Goal: Navigation & Orientation: Understand site structure

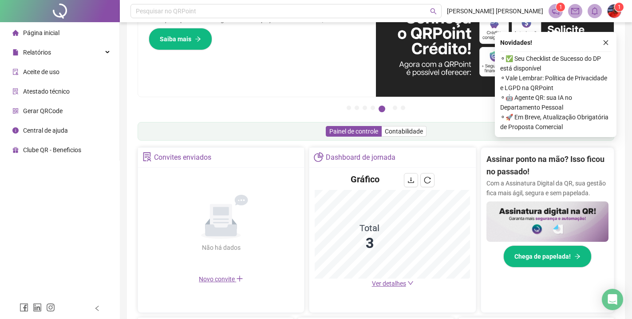
scroll to position [47, 0]
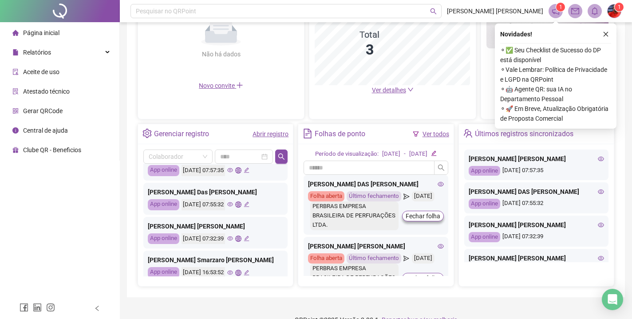
scroll to position [41, 0]
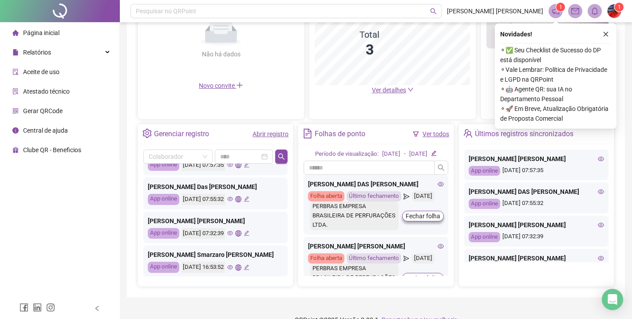
click at [233, 233] on icon "eye" at bounding box center [230, 234] width 6 height 6
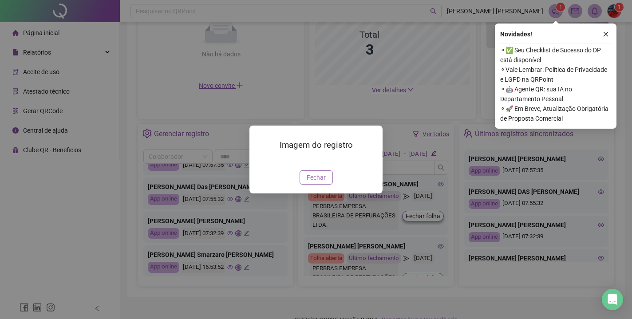
click at [324, 183] on span "Fechar" at bounding box center [316, 178] width 19 height 10
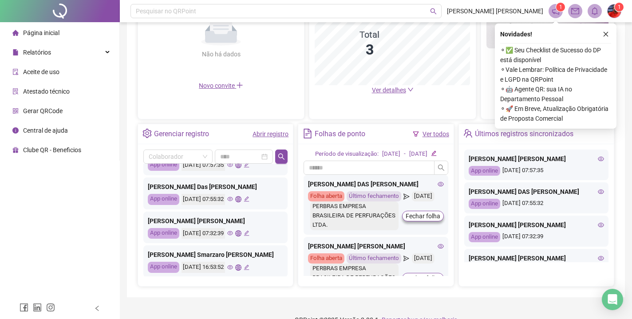
click at [241, 232] on icon "global" at bounding box center [238, 234] width 6 height 6
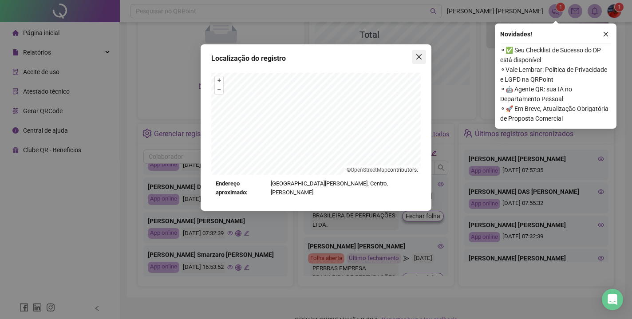
click at [419, 57] on icon "close" at bounding box center [419, 56] width 7 height 7
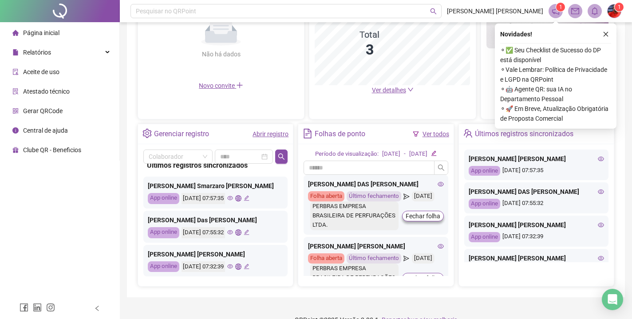
scroll to position [0, 0]
